Goal: Find specific page/section: Find specific page/section

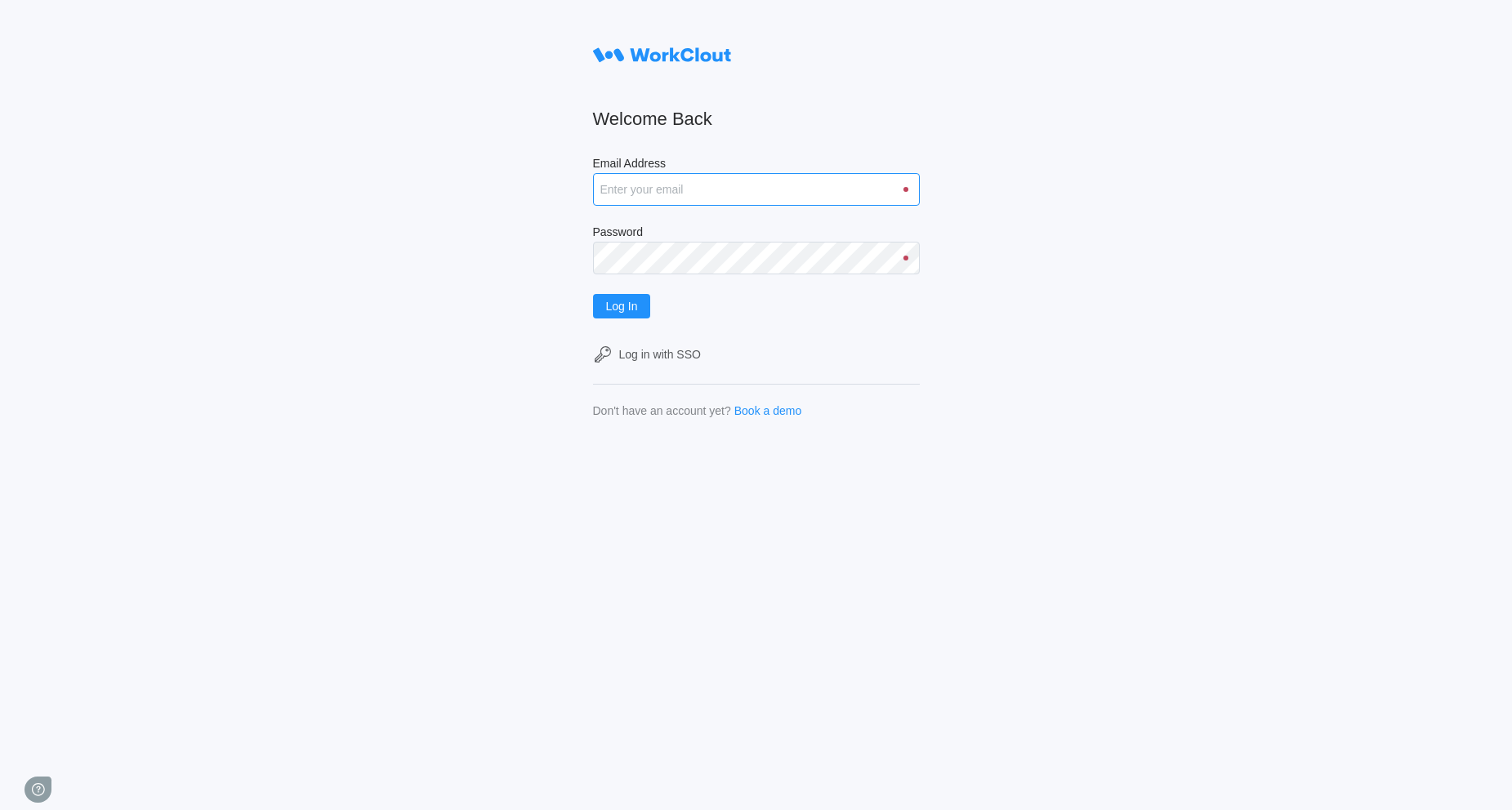
click at [646, 188] on input "Email Address" at bounding box center [756, 190] width 327 height 32
type input "quadristi@simcona.com"
click at [593, 294] on button "Log In" at bounding box center [622, 306] width 58 height 25
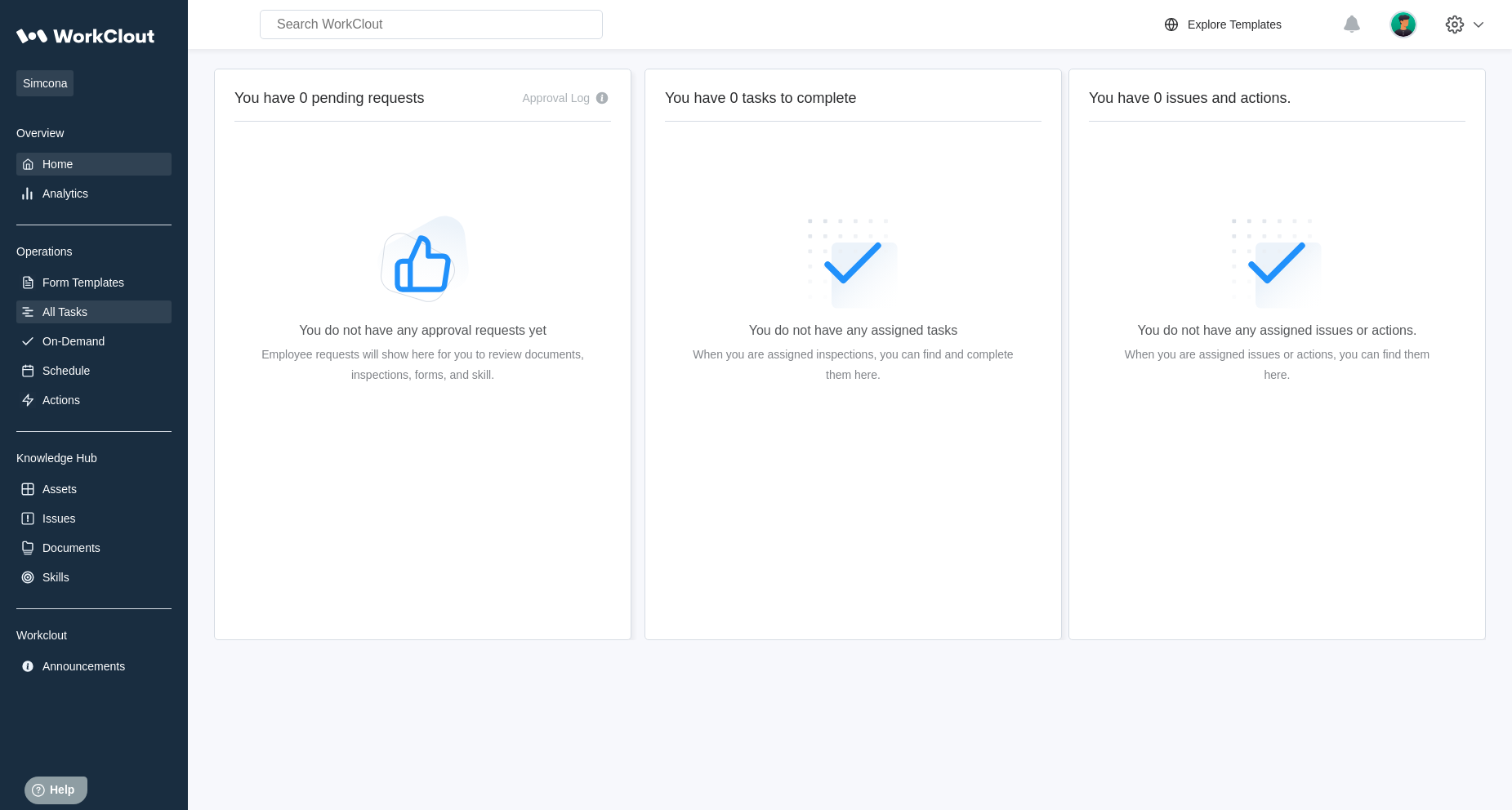
click at [86, 317] on div "All Tasks" at bounding box center [65, 311] width 45 height 13
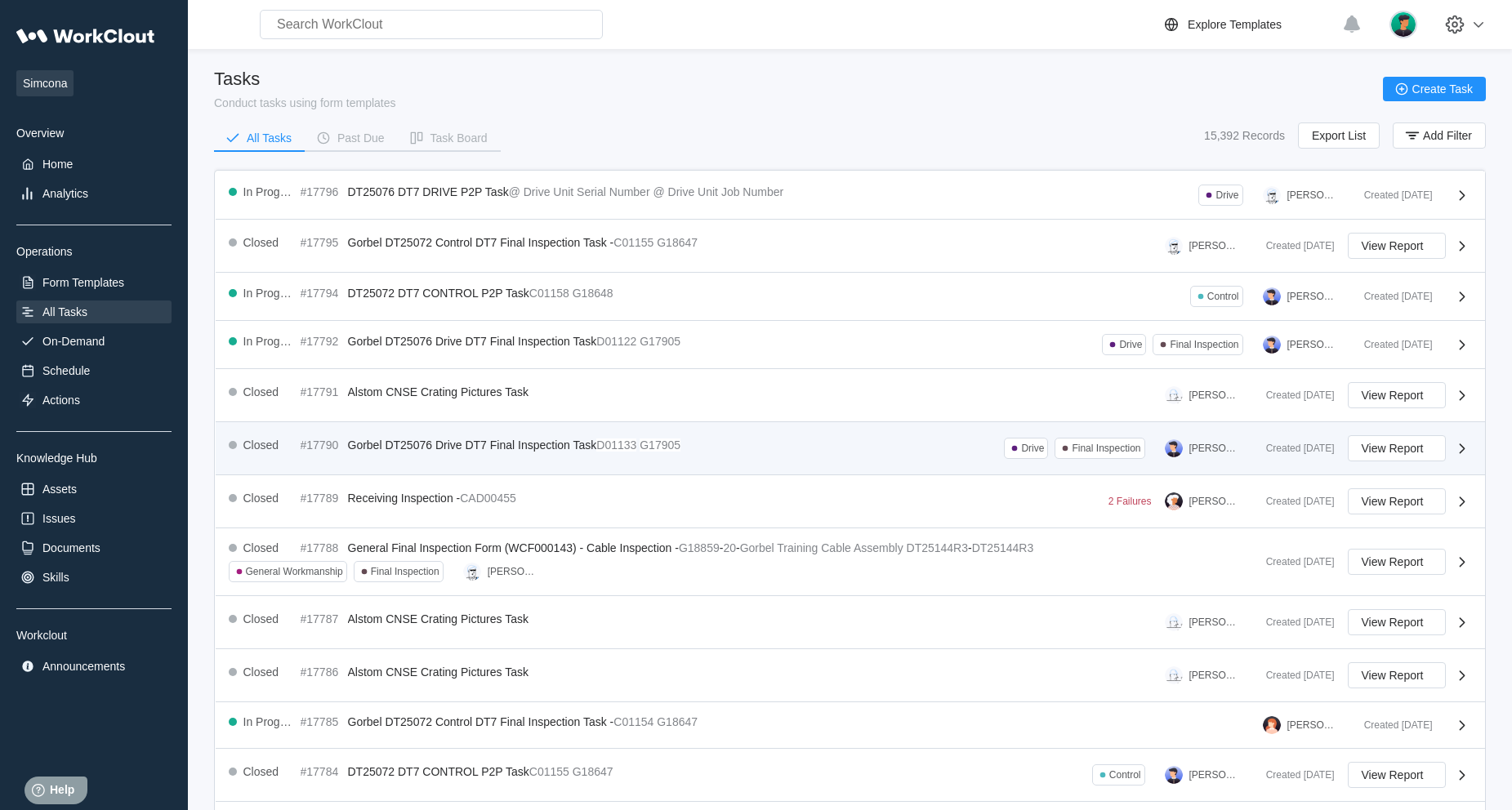
click at [494, 453] on div "Closed #17790 Gorbel DT25076 Drive DT7 Final Inspection Task D01133 G17905" at bounding box center [458, 445] width 459 height 20
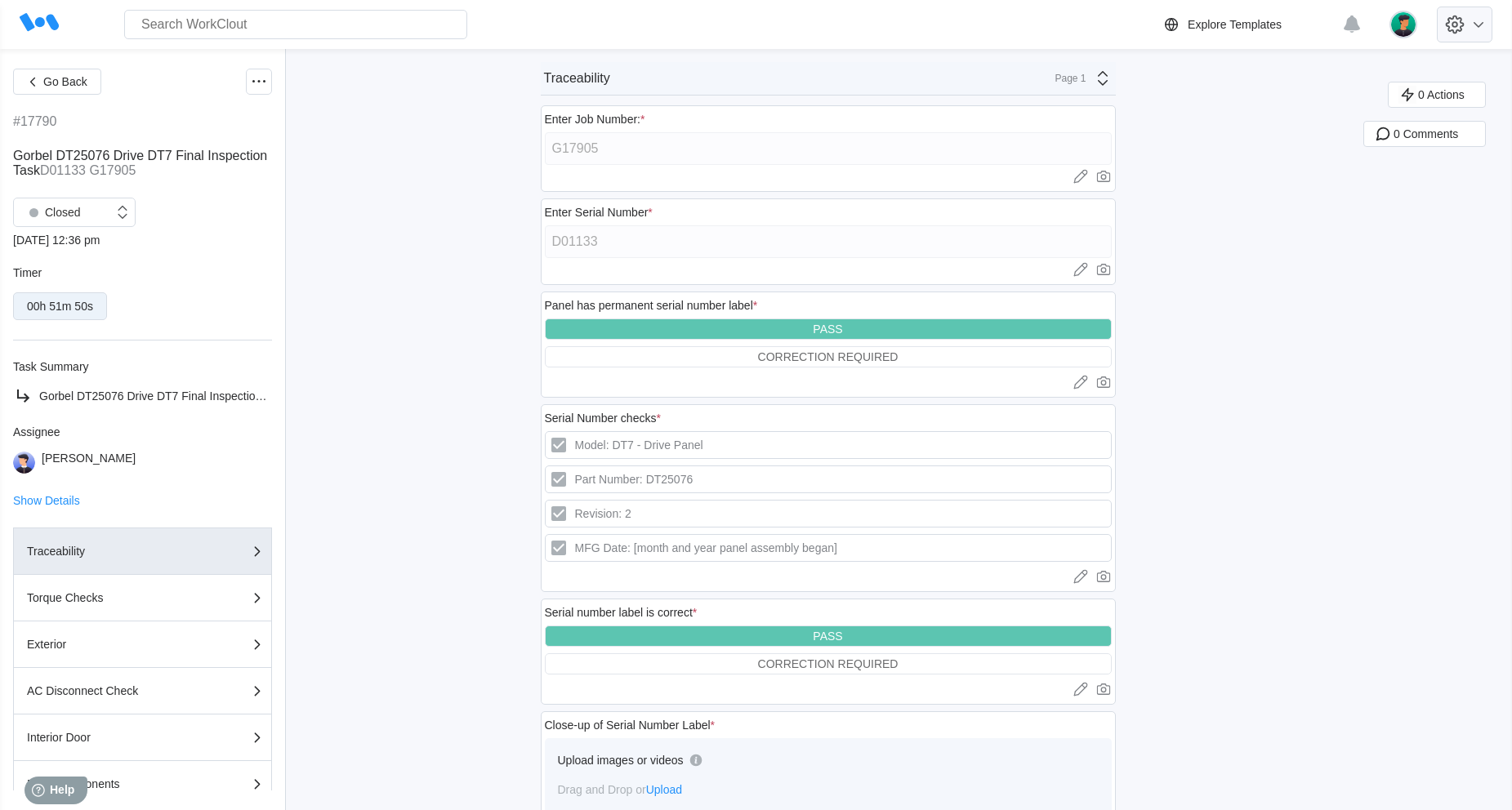
click at [1481, 27] on icon at bounding box center [1478, 24] width 20 height 20
click at [1306, 278] on div "Go Back #17790 Gorbel DT25076 Drive DT7 Final Inspection Task D01133 G17905 Clo…" at bounding box center [756, 722] width 1512 height 1345
